Goal: Transaction & Acquisition: Purchase product/service

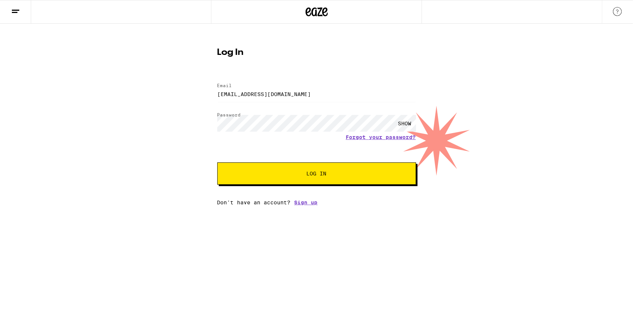
click at [306, 179] on button "Log In" at bounding box center [316, 174] width 199 height 22
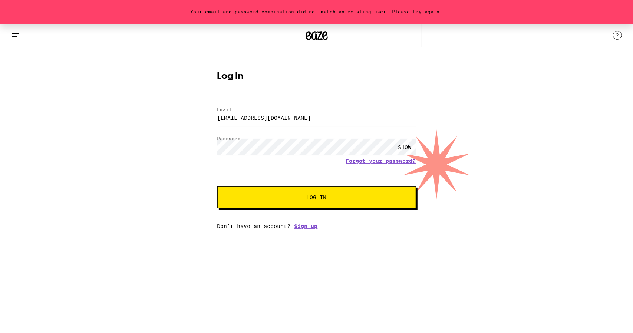
click at [296, 124] on input "[EMAIL_ADDRESS][DOMAIN_NAME]" at bounding box center [316, 117] width 199 height 17
click at [307, 199] on span "Log In" at bounding box center [317, 197] width 20 height 5
click at [236, 114] on input "[EMAIL_ADDRESS][DOMAIN_NAME]" at bounding box center [316, 117] width 199 height 17
click at [153, 145] on div "Your email and password combination did not match an existing user. Please try …" at bounding box center [316, 127] width 633 height 206
click at [362, 165] on form "Email Email [EMAIL_ADDRESS][DOMAIN_NAME] Password Password SHOW Forgot your pas…" at bounding box center [316, 153] width 199 height 109
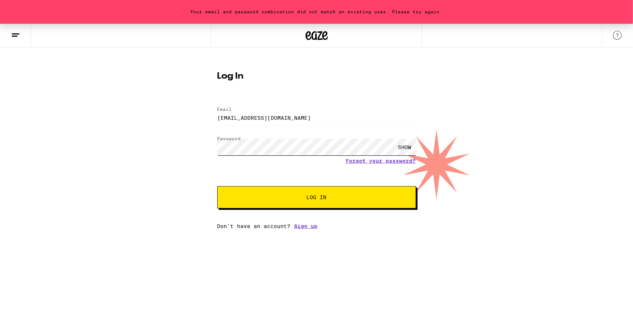
click at [128, 148] on div "Your email and password combination did not match an existing user. Please try …" at bounding box center [316, 127] width 633 height 206
click at [217, 186] on button "Log In" at bounding box center [316, 197] width 199 height 22
click at [361, 164] on link "Forgot your password?" at bounding box center [381, 161] width 70 height 6
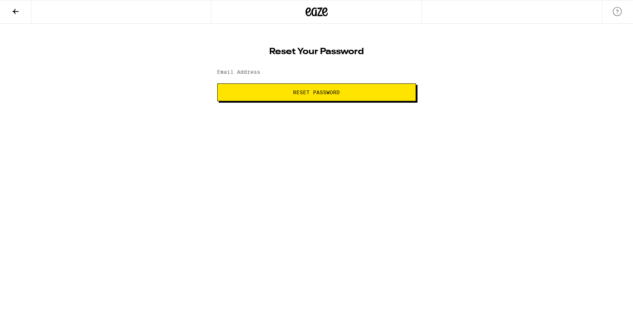
type input "[EMAIL_ADDRESS][DOMAIN_NAME]"
click at [322, 93] on span "Reset Password" at bounding box center [316, 92] width 47 height 5
click at [288, 95] on button "Submit" at bounding box center [316, 92] width 199 height 18
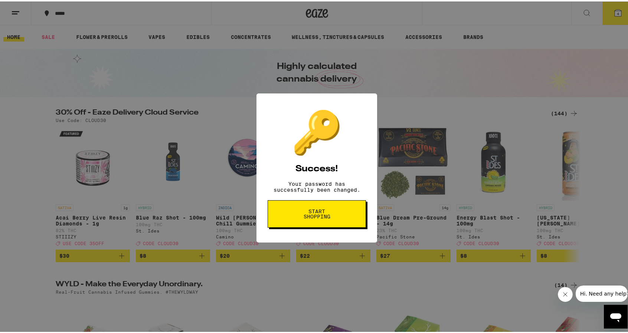
click at [327, 224] on button "Start shopping" at bounding box center [317, 212] width 98 height 27
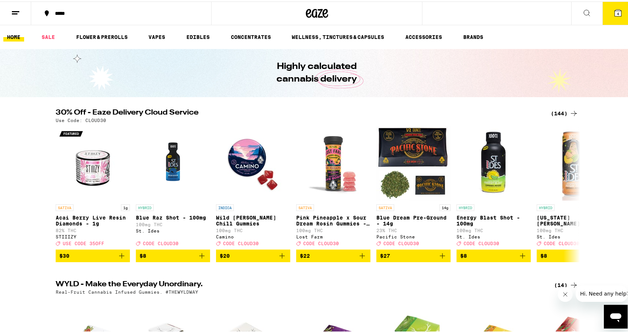
click at [613, 9] on icon at bounding box center [617, 11] width 9 height 9
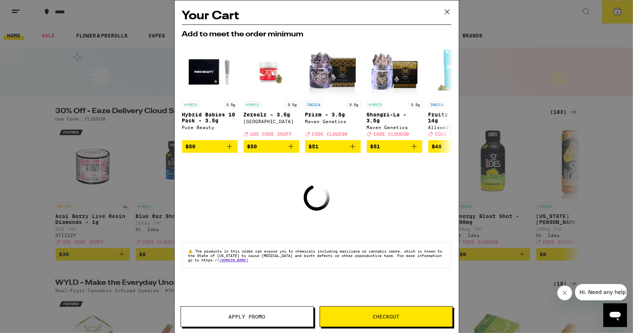
click at [595, 31] on div "Your Cart Add to meet the order minimum HYBRID 3.5g Hybrid Babies 10 Pack - 3.5…" at bounding box center [316, 166] width 633 height 333
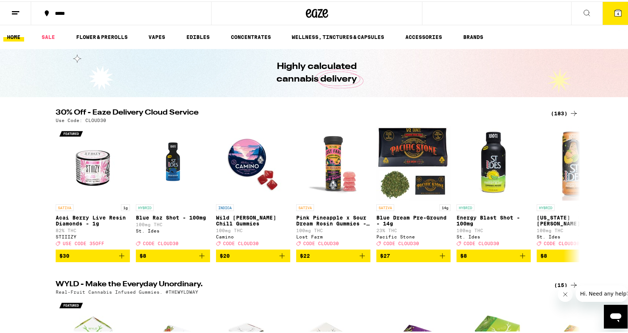
click at [22, 10] on button at bounding box center [15, 11] width 31 height 23
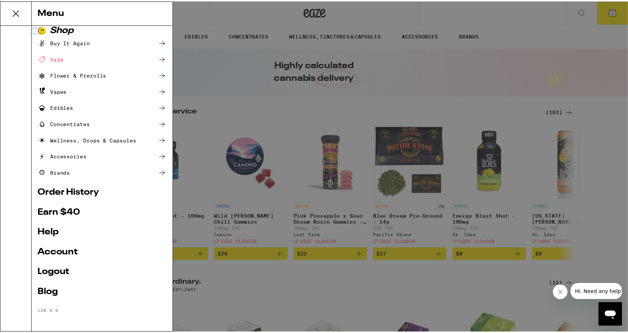
scroll to position [7, 0]
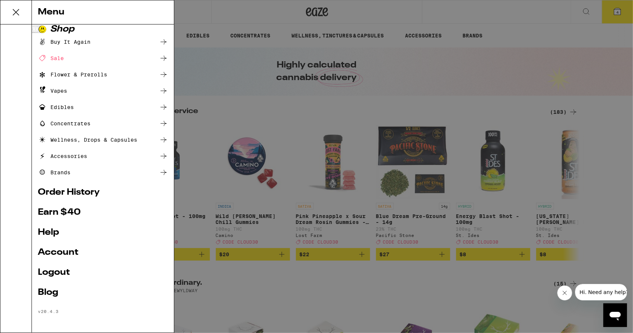
click at [60, 255] on link "Account" at bounding box center [103, 252] width 130 height 9
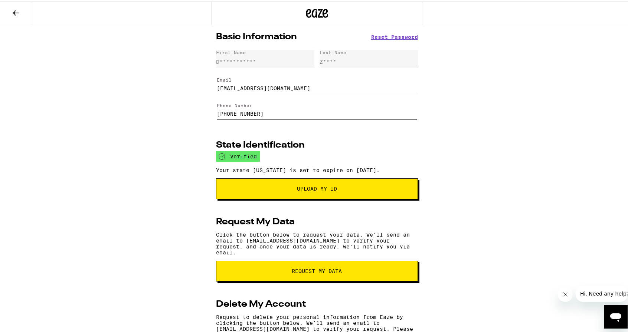
click at [11, 12] on icon at bounding box center [15, 11] width 9 height 9
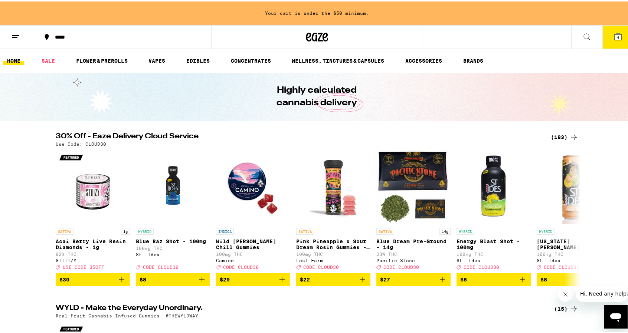
click at [14, 37] on icon at bounding box center [15, 35] width 9 height 9
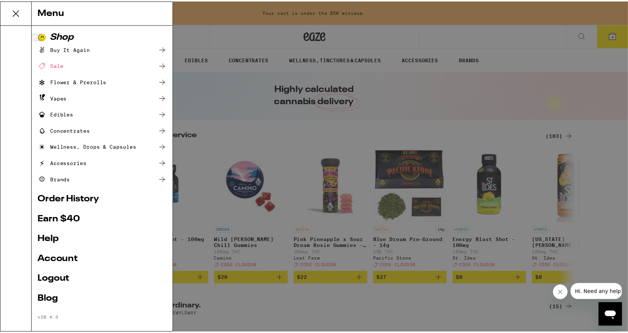
scroll to position [7, 0]
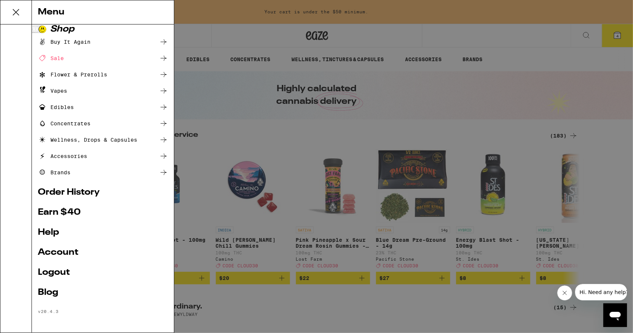
drag, startPoint x: 14, startPoint y: 37, endPoint x: 75, endPoint y: 194, distance: 167.7
click at [75, 194] on link "Order History" at bounding box center [103, 192] width 130 height 9
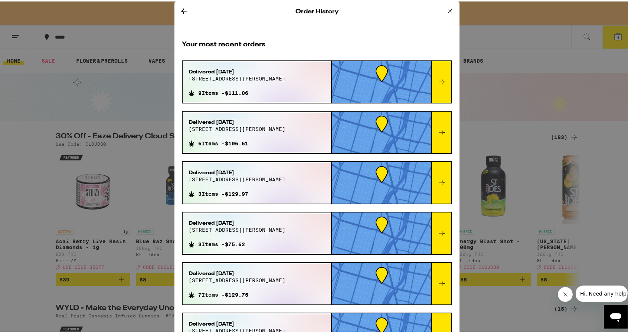
click at [490, 73] on div "Order History Your most recent orders Delivered Sep 10, 2025 2219 curtis st 9 I…" at bounding box center [316, 166] width 633 height 333
click at [445, 10] on icon at bounding box center [449, 9] width 9 height 9
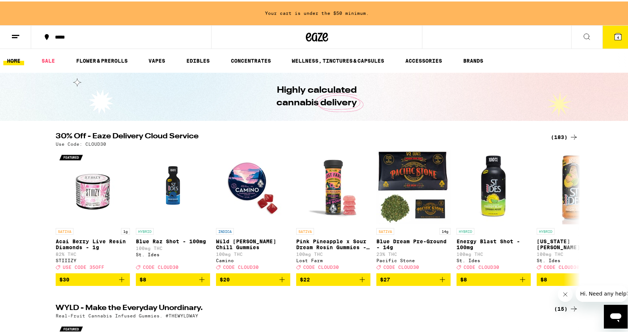
click at [561, 133] on div "(183)" at bounding box center [564, 135] width 27 height 9
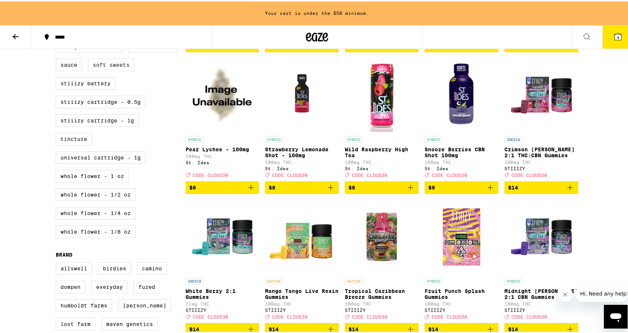
scroll to position [260, 0]
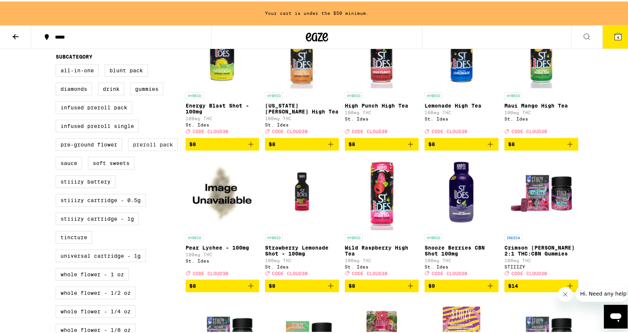
click at [154, 150] on label "Preroll Pack" at bounding box center [153, 143] width 50 height 13
click at [58, 64] on input "Preroll Pack" at bounding box center [57, 64] width 0 height 0
checkbox input "true"
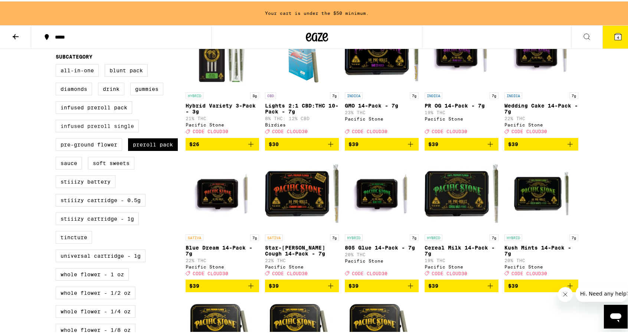
click at [102, 131] on label "Infused Preroll Single" at bounding box center [97, 124] width 83 height 13
click at [58, 64] on input "Infused Preroll Single" at bounding box center [57, 64] width 0 height 0
checkbox input "true"
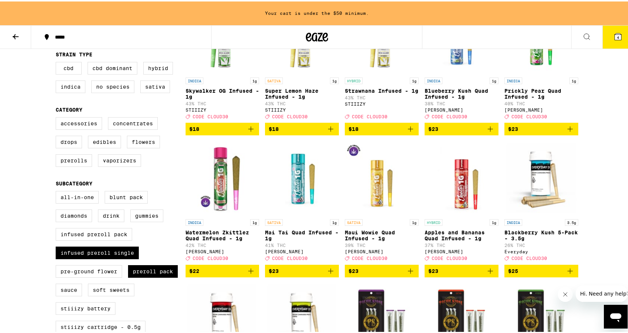
scroll to position [111, 0]
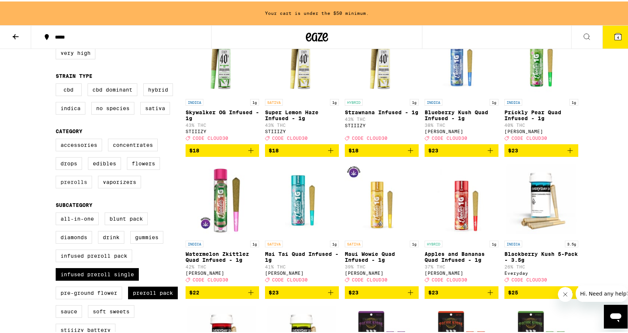
click at [81, 187] on label "Prerolls" at bounding box center [74, 180] width 36 height 13
click at [58, 139] on input "Prerolls" at bounding box center [57, 138] width 0 height 0
checkbox input "true"
click at [120, 279] on label "Infused Preroll Single" at bounding box center [97, 273] width 83 height 13
click at [58, 213] on input "Infused Preroll Single" at bounding box center [57, 212] width 0 height 0
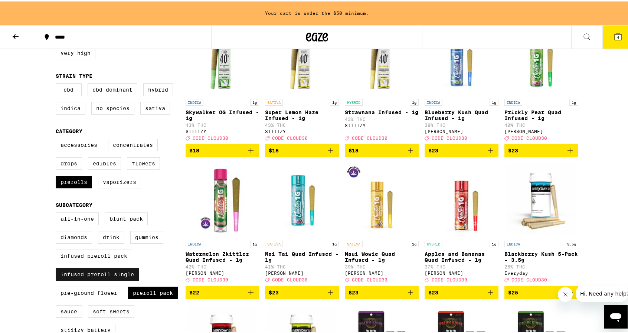
checkbox input "false"
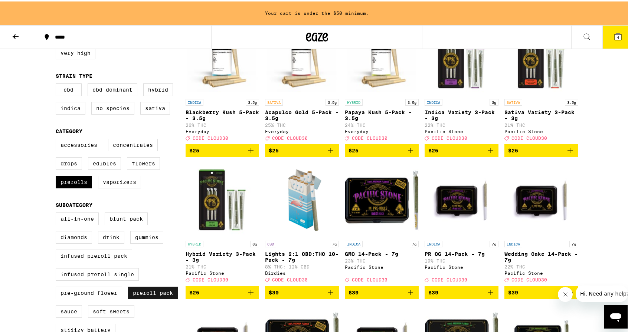
click at [163, 298] on label "Preroll Pack" at bounding box center [153, 291] width 50 height 13
click at [58, 213] on input "Preroll Pack" at bounding box center [57, 212] width 0 height 0
checkbox input "false"
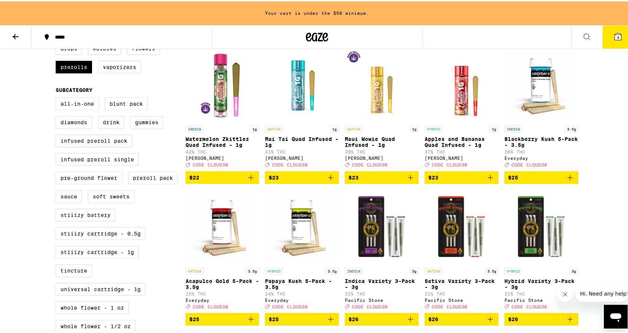
scroll to position [223, 0]
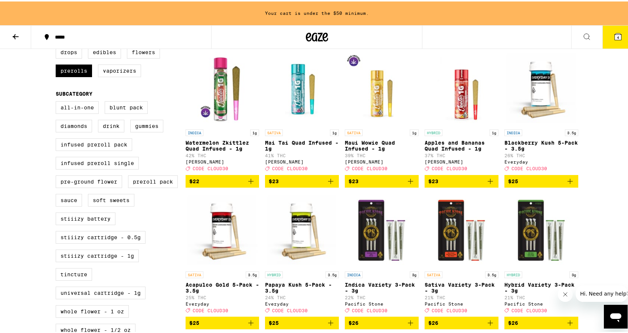
click at [568, 184] on icon "Add to bag" at bounding box center [569, 179] width 9 height 9
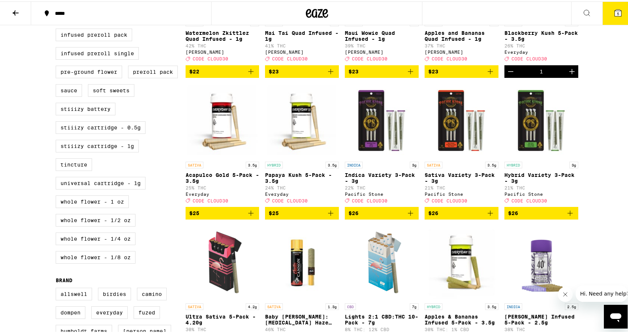
scroll to position [273, 0]
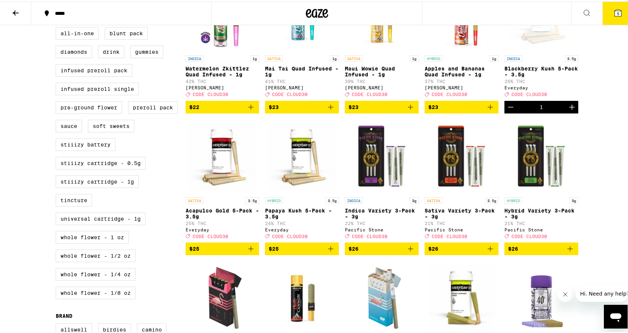
click at [246, 252] on icon "Add to bag" at bounding box center [250, 247] width 9 height 9
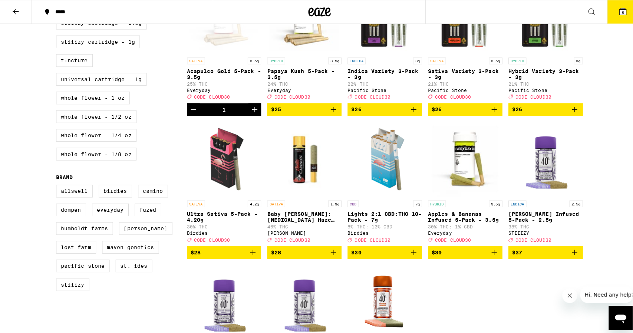
scroll to position [421, 0]
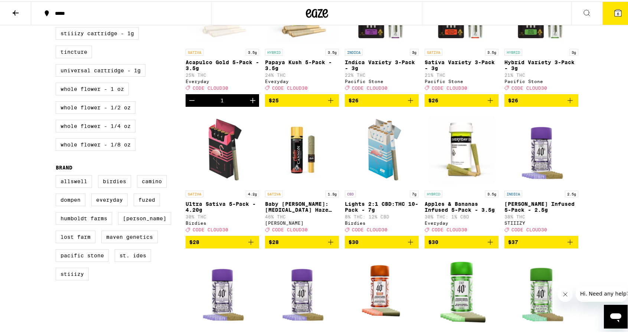
click at [329, 104] on icon "Add to bag" at bounding box center [330, 99] width 9 height 9
click at [617, 12] on span "7" at bounding box center [618, 12] width 2 height 4
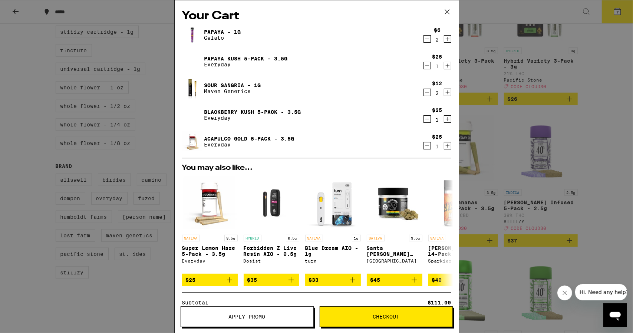
click at [424, 65] on icon "Decrement" at bounding box center [427, 65] width 7 height 9
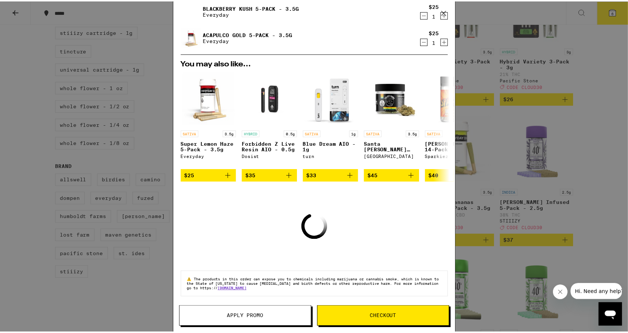
scroll to position [63, 0]
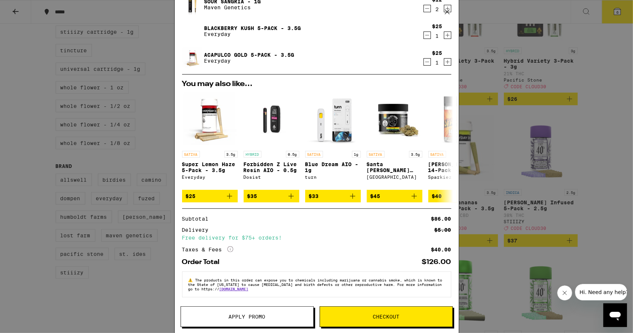
click at [270, 322] on button "Apply Promo" at bounding box center [247, 316] width 133 height 21
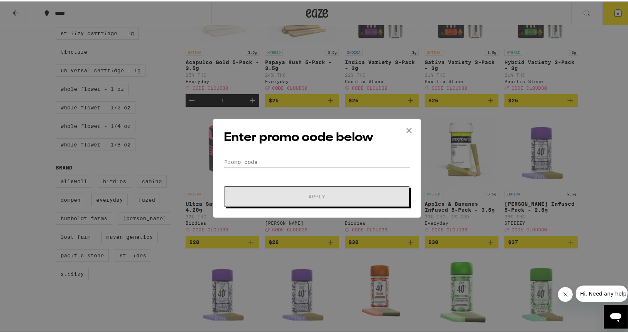
click at [318, 161] on input "Promo Code" at bounding box center [317, 160] width 186 height 11
click at [313, 160] on input "Promo Code" at bounding box center [317, 160] width 186 height 11
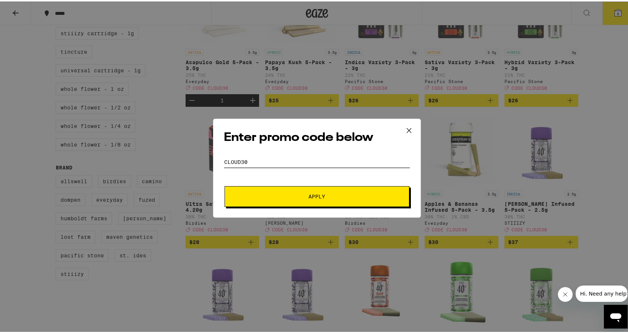
type input "CLOUD30"
click at [319, 201] on button "Apply" at bounding box center [316, 195] width 185 height 21
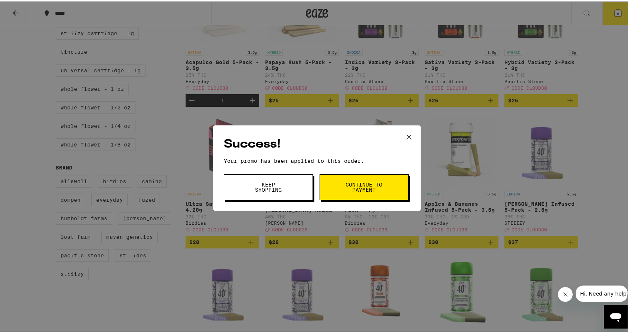
click at [357, 179] on button "Continue to payment" at bounding box center [363, 186] width 89 height 26
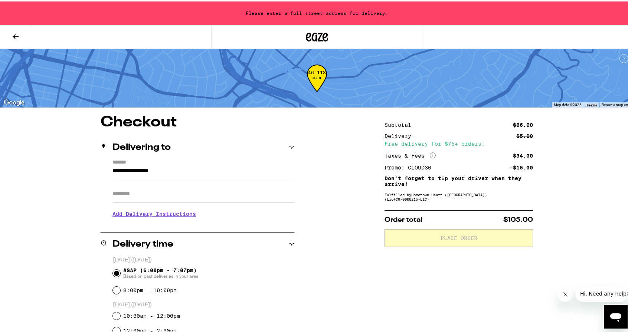
click at [157, 173] on input "**********" at bounding box center [203, 171] width 182 height 13
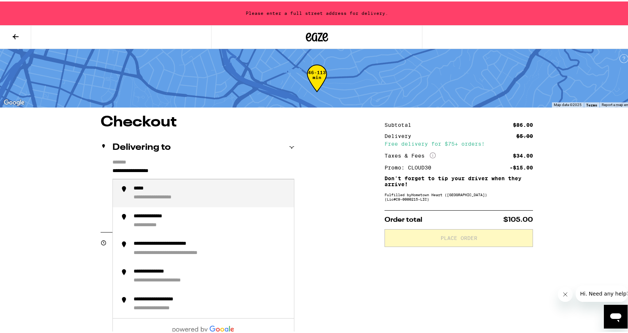
drag, startPoint x: 186, startPoint y: 173, endPoint x: 90, endPoint y: 166, distance: 96.4
click at [145, 192] on div "**********" at bounding box center [211, 192] width 154 height 16
type input "**********"
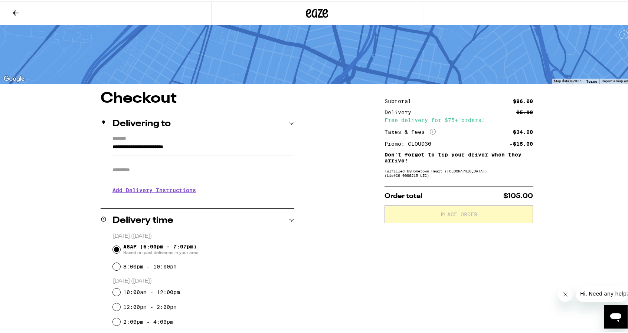
click at [353, 271] on div "**********" at bounding box center [317, 326] width 534 height 473
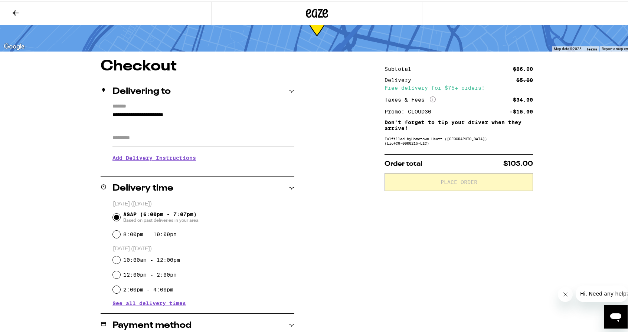
scroll to position [37, 0]
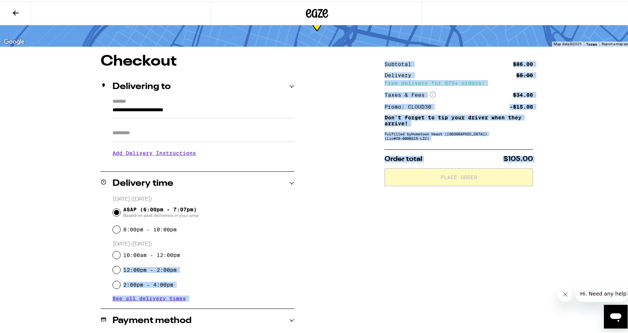
click at [337, 250] on div "**********" at bounding box center [317, 289] width 534 height 473
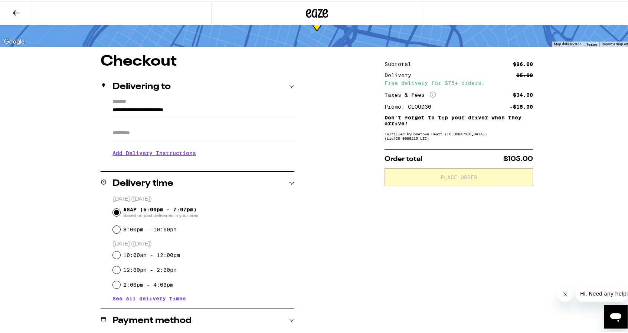
click at [389, 207] on div "Subtotal $86.00 Delivery $5.00 Free delivery for $75+ orders! Taxes & Fees More…" at bounding box center [458, 289] width 148 height 473
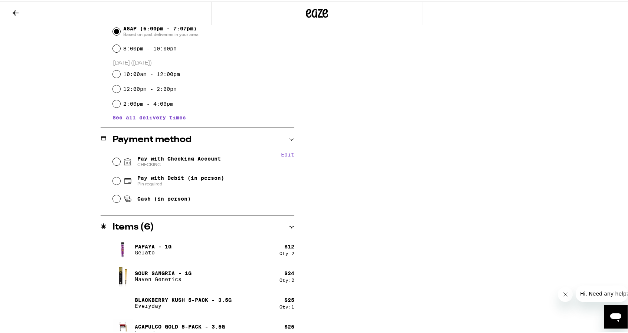
scroll to position [229, 0]
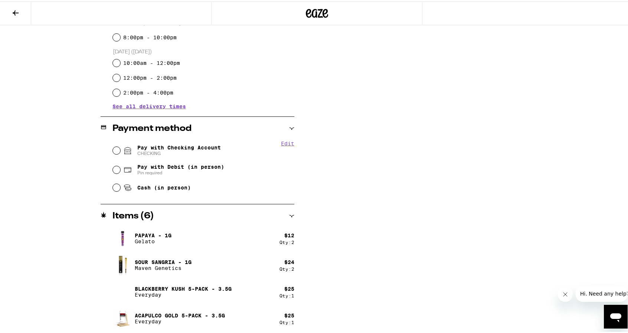
click at [162, 184] on span "Cash (in person)" at bounding box center [157, 186] width 68 height 9
click at [120, 184] on input "Cash (in person)" at bounding box center [116, 186] width 7 height 7
radio input "true"
click at [390, 245] on div "Subtotal $86.00 Delivery $5.00 Free delivery for $75+ orders! Taxes & Fees More…" at bounding box center [458, 96] width 148 height 473
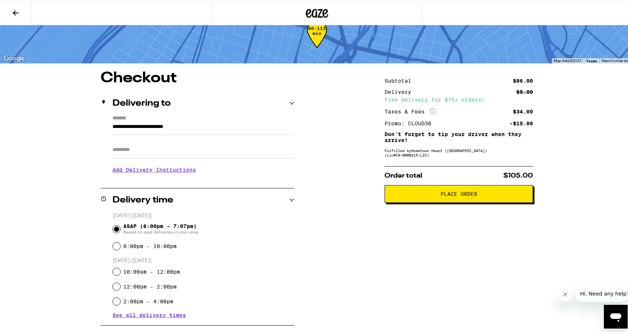
scroll to position [0, 0]
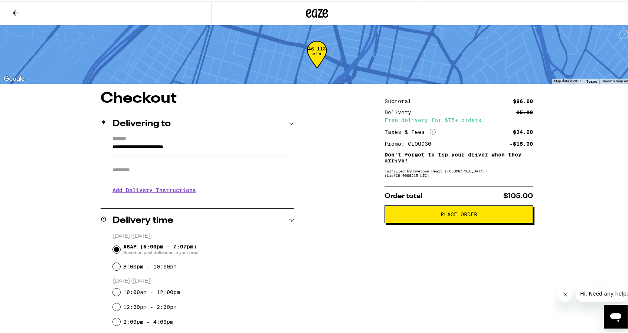
click at [436, 216] on span "Place Order" at bounding box center [459, 212] width 136 height 5
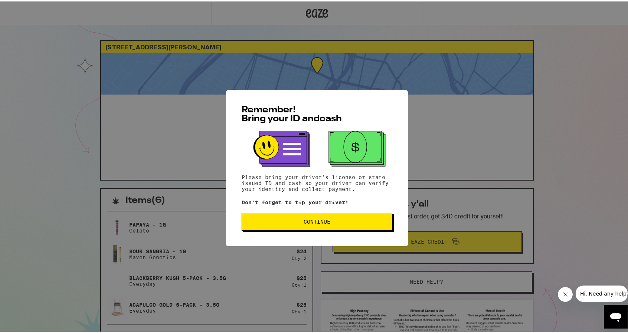
click at [282, 223] on span "Continue" at bounding box center [317, 220] width 138 height 5
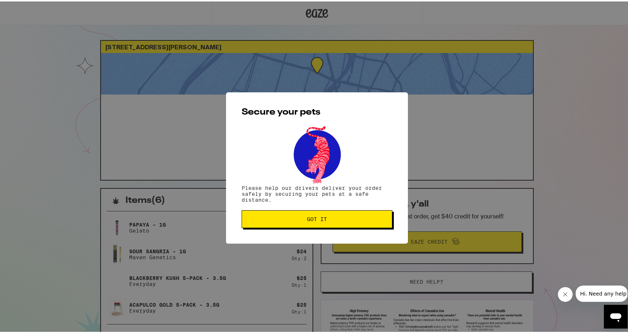
click at [332, 225] on button "Got it" at bounding box center [317, 218] width 151 height 18
